Goal: Find specific page/section: Find specific page/section

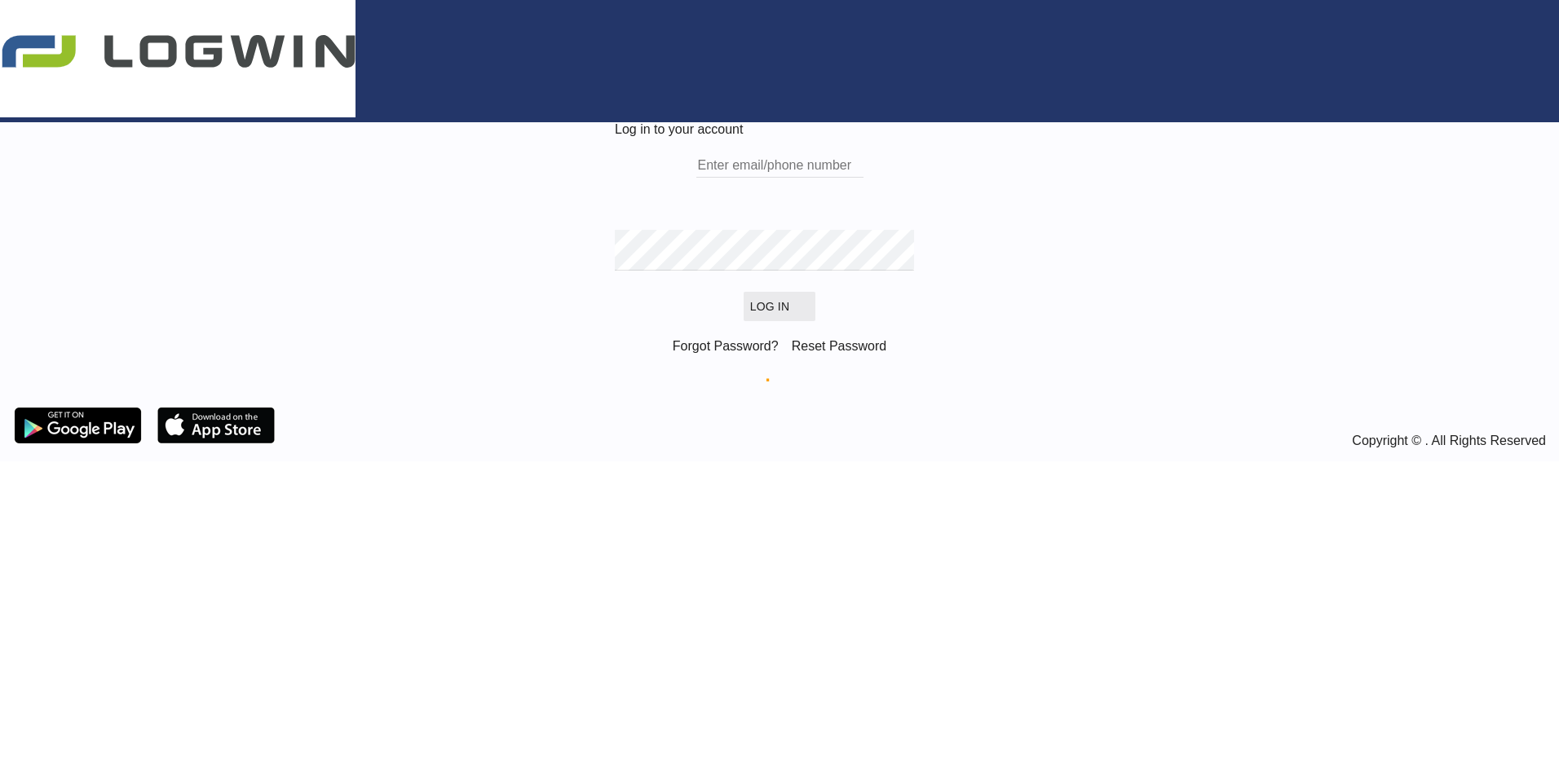
type input "[PERSON_NAME][EMAIL_ADDRESS][PERSON_NAME][DOMAIN_NAME]"
click at [775, 321] on button "Log In" at bounding box center [779, 306] width 71 height 29
